Goal: Information Seeking & Learning: Compare options

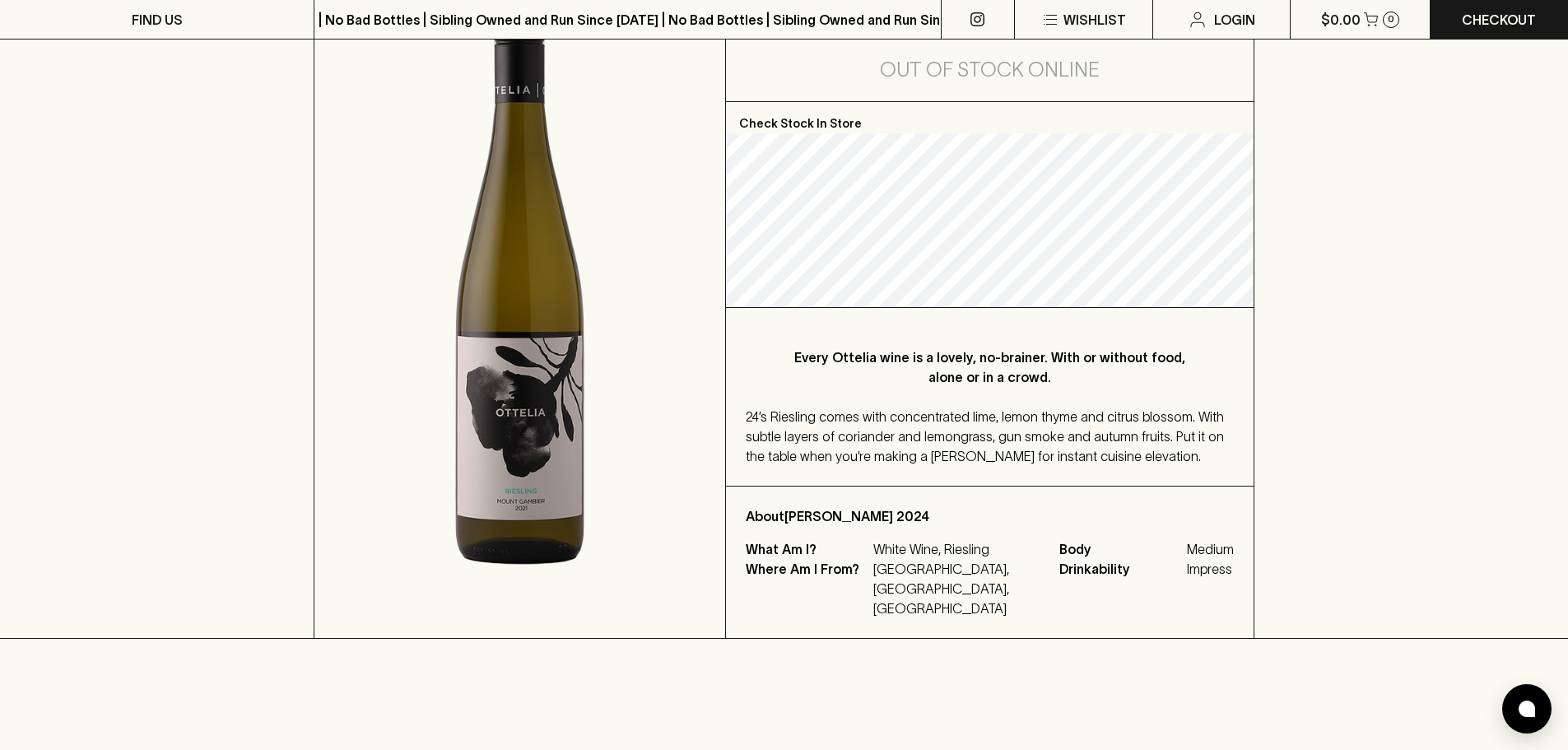
scroll to position [247, 0]
